Goal: Navigation & Orientation: Go to known website

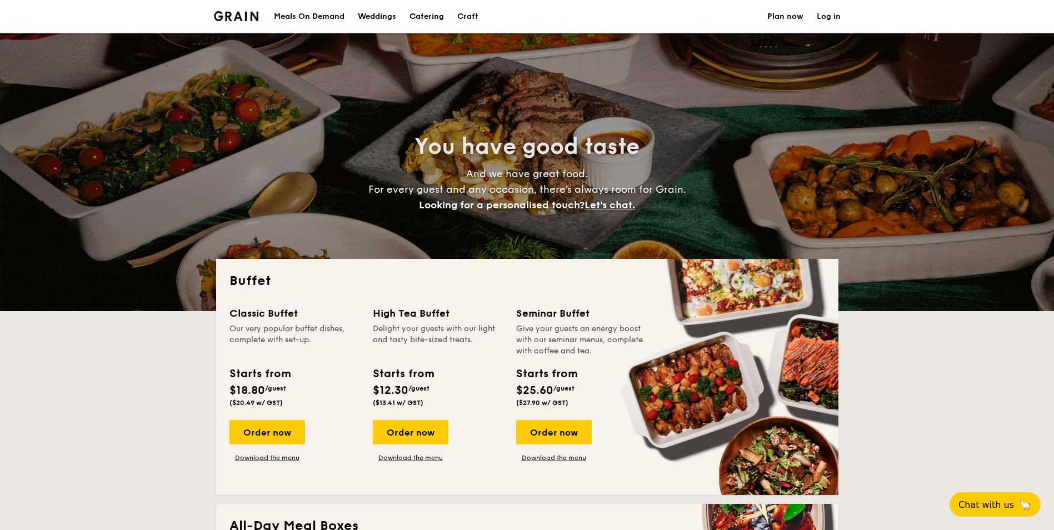
select select
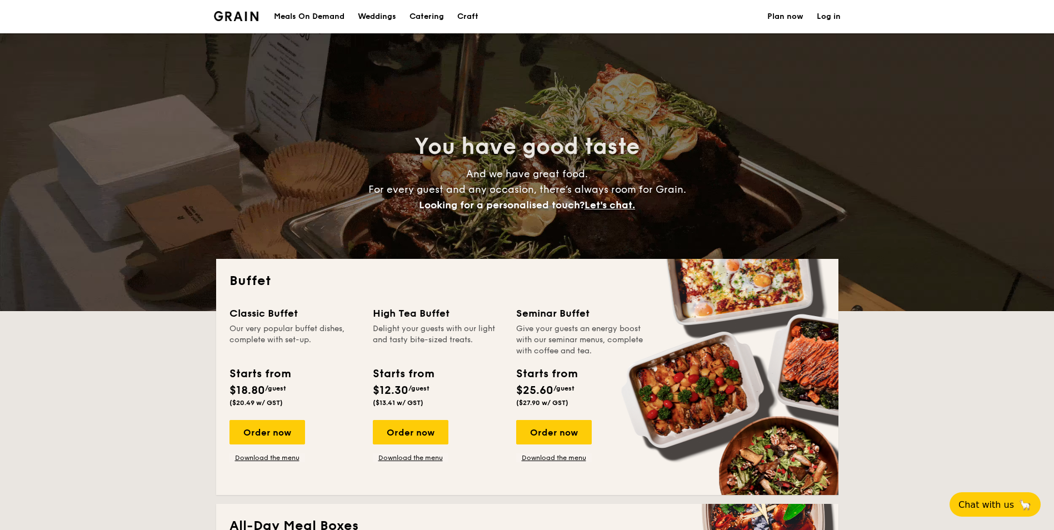
click at [330, 14] on div "Meals On Demand" at bounding box center [309, 16] width 71 height 33
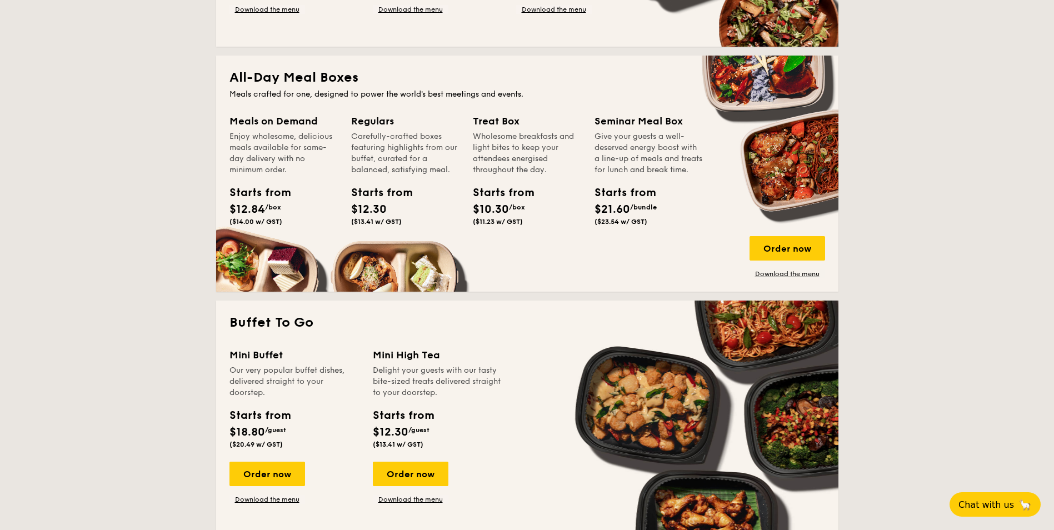
scroll to position [445, 0]
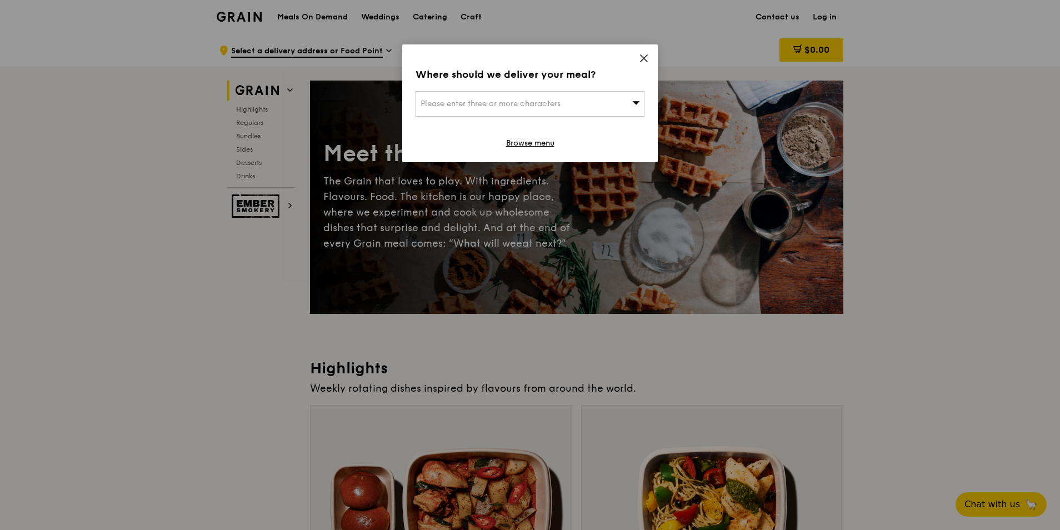
click at [645, 57] on icon at bounding box center [644, 58] width 7 height 7
